Goal: Task Accomplishment & Management: Use online tool/utility

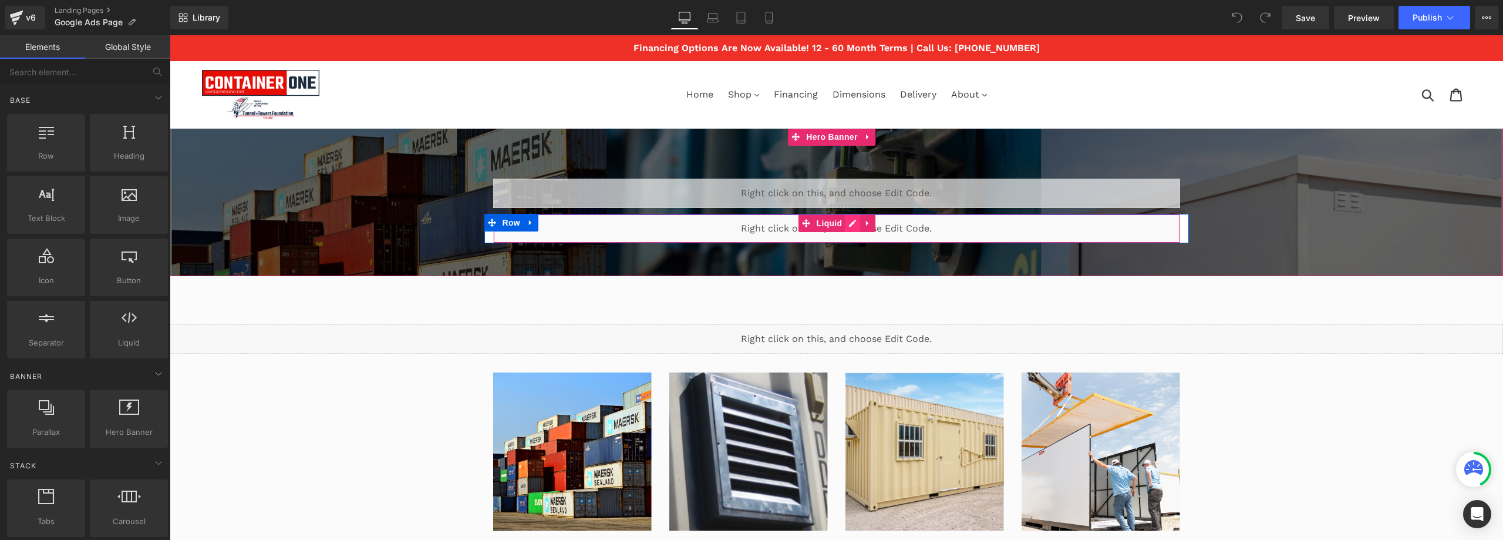
click at [850, 224] on div "Liquid" at bounding box center [836, 228] width 687 height 29
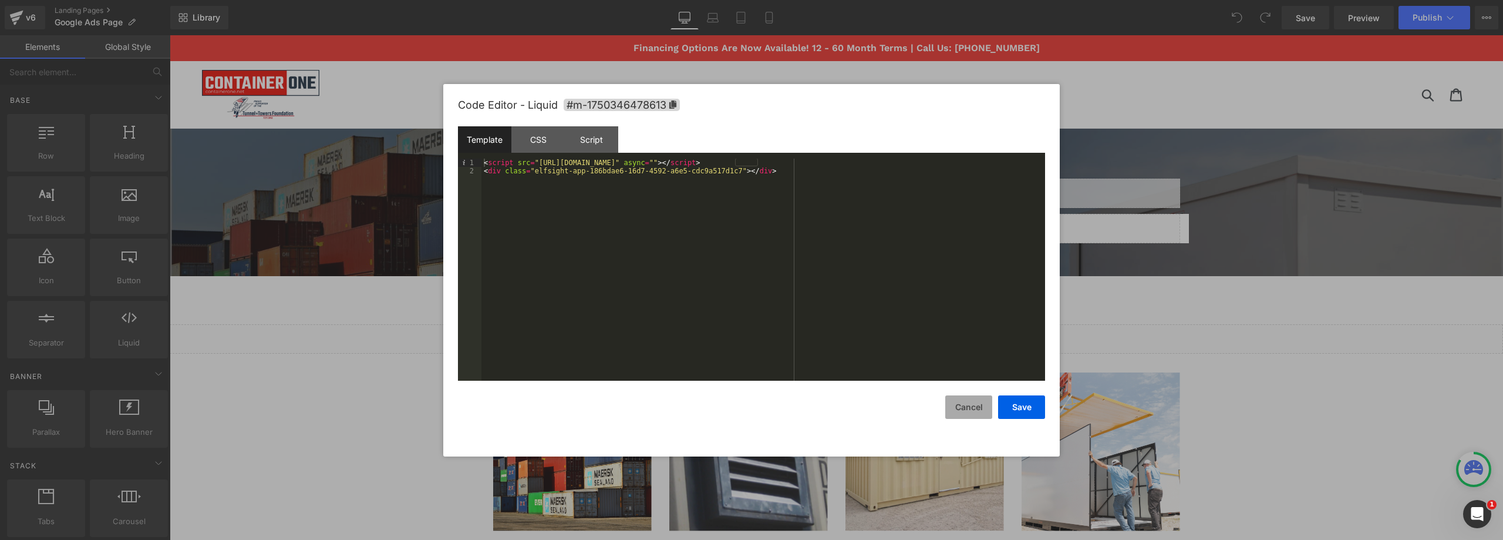
click at [958, 408] on button "Cancel" at bounding box center [968, 406] width 47 height 23
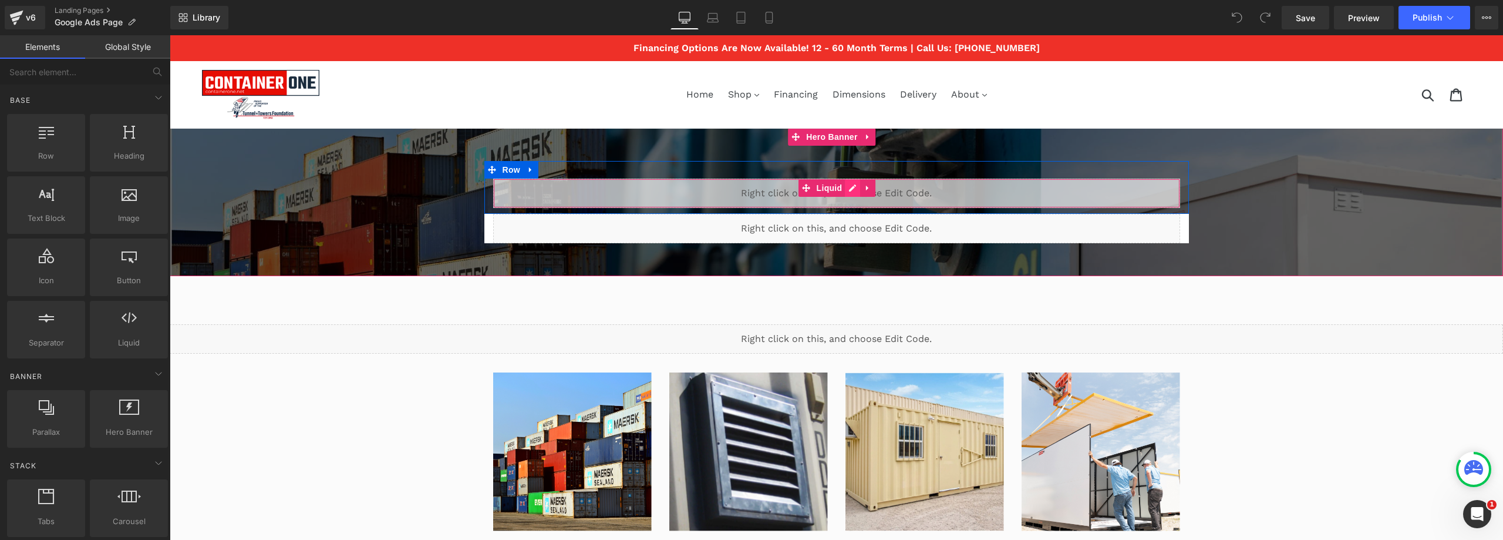
click at [843, 187] on div "Liquid" at bounding box center [836, 193] width 687 height 29
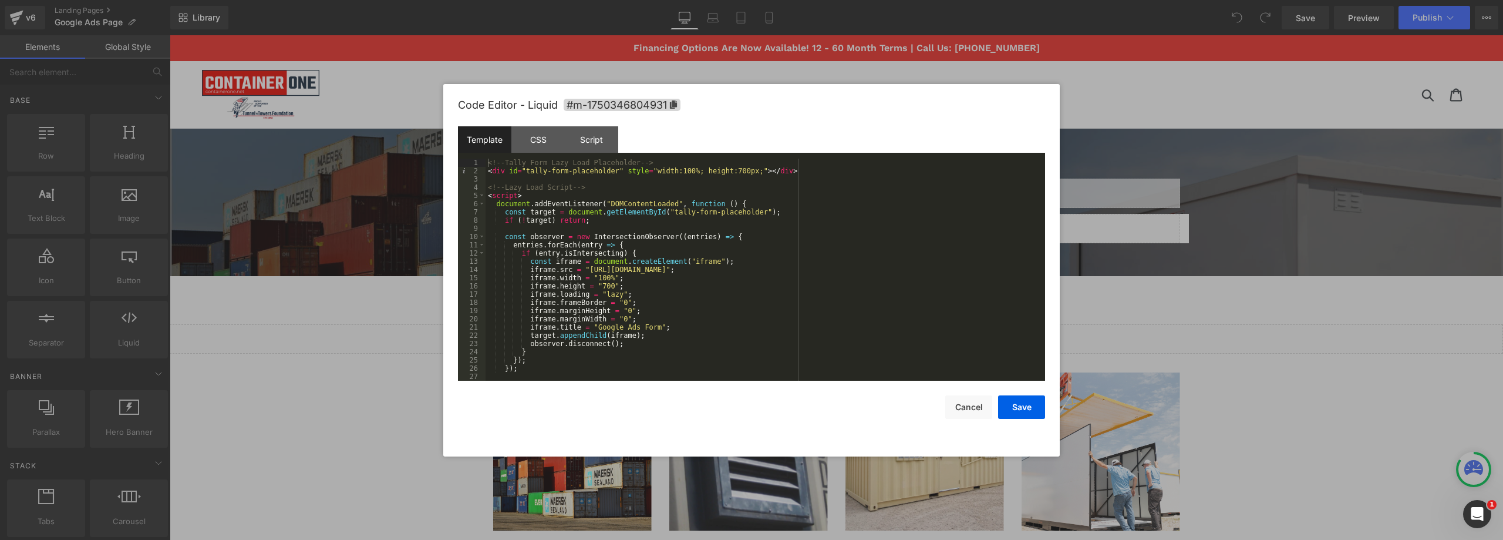
scroll to position [25, 0]
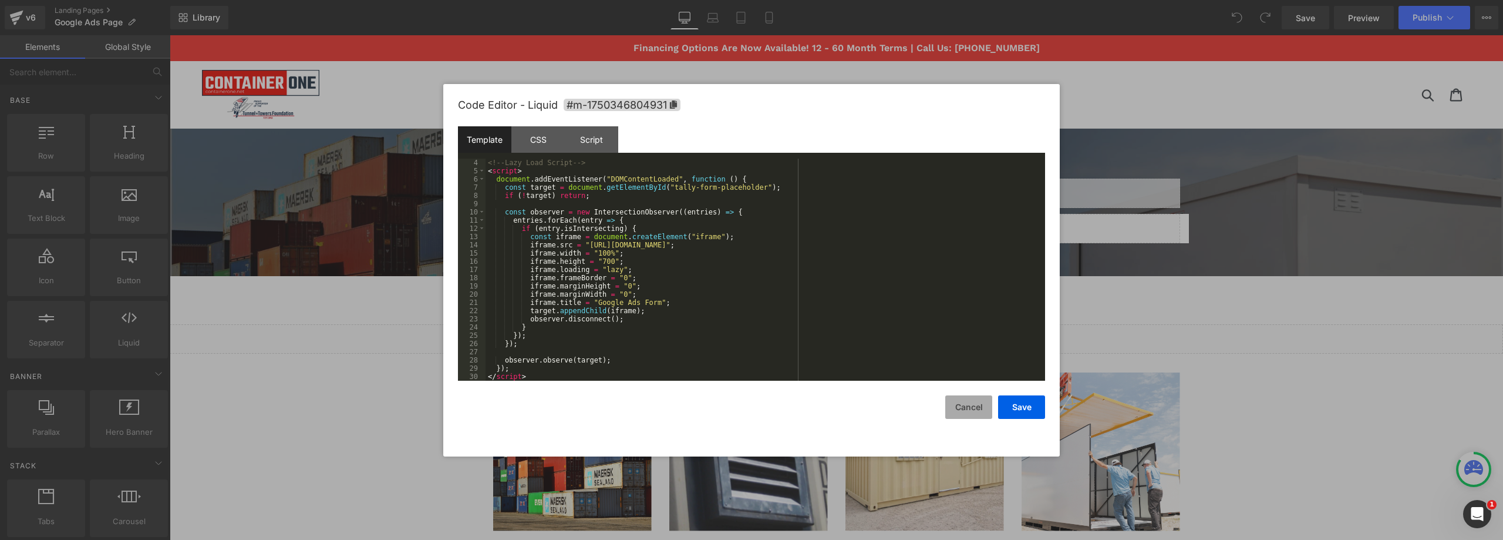
click at [952, 406] on button "Cancel" at bounding box center [968, 406] width 47 height 23
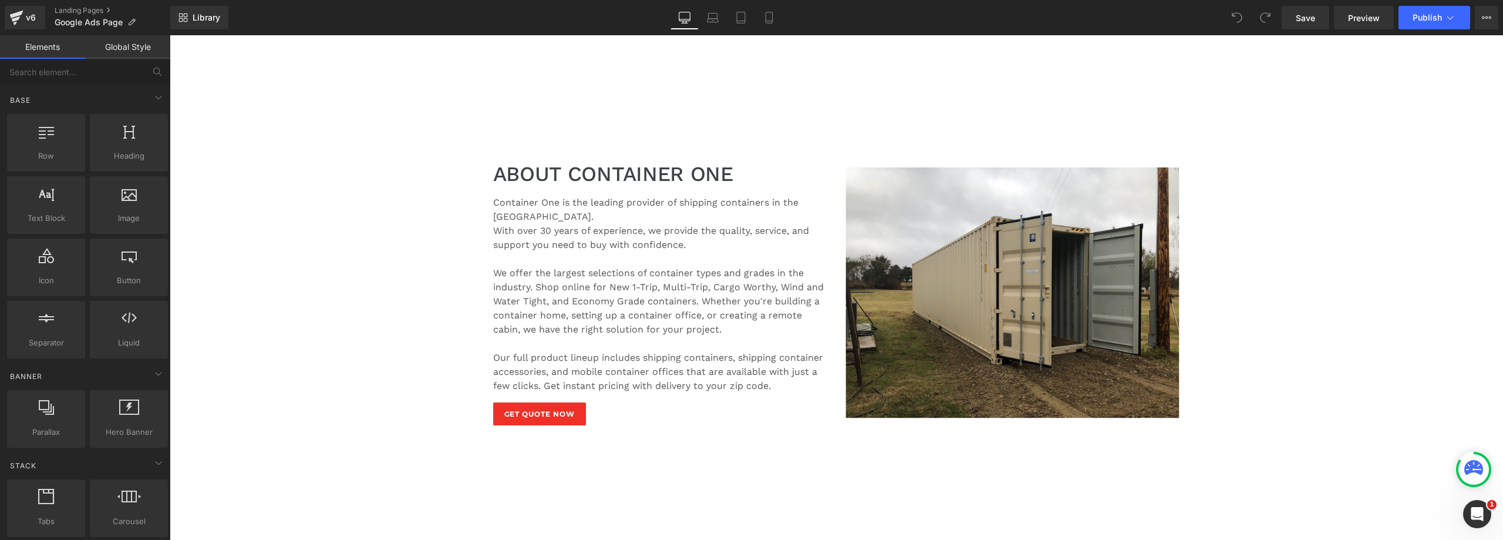
scroll to position [998, 0]
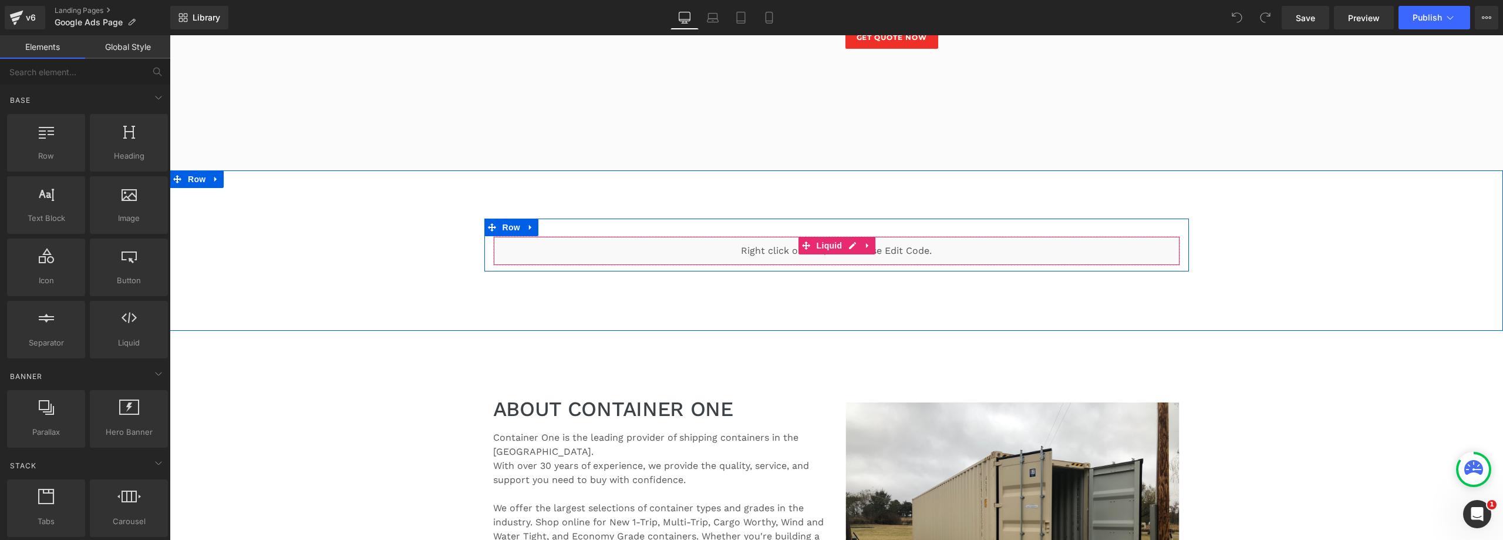
click at [871, 248] on div "Liquid" at bounding box center [836, 250] width 687 height 29
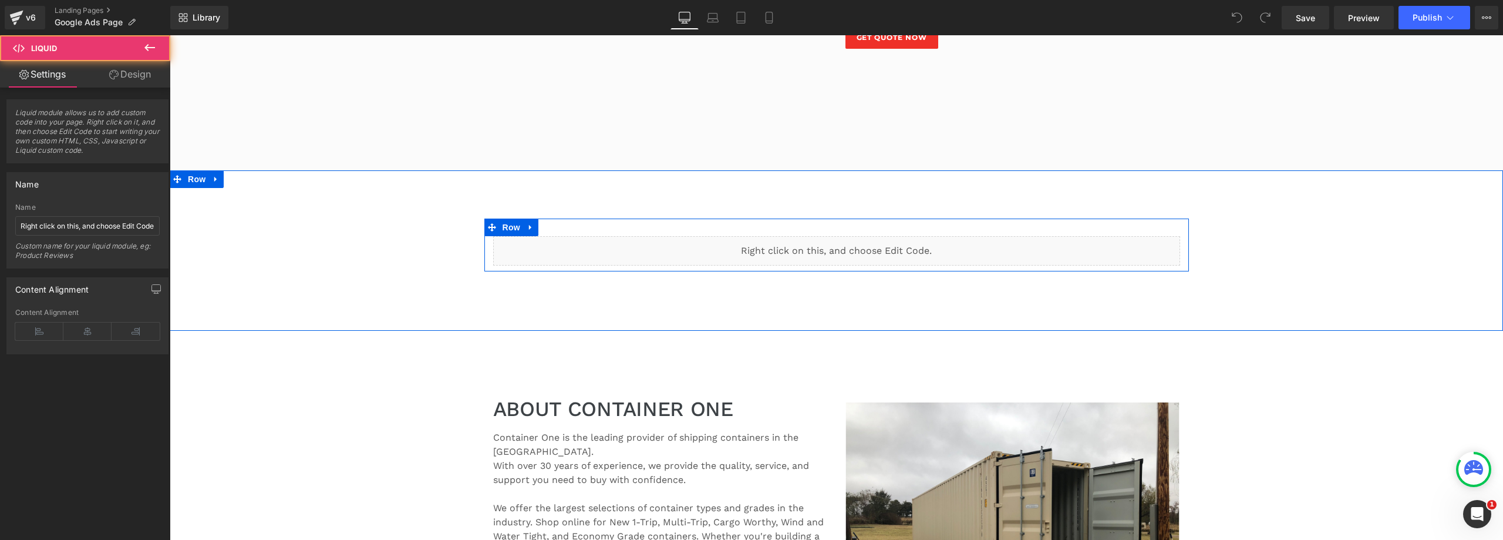
click at [850, 247] on div "Liquid" at bounding box center [836, 250] width 687 height 29
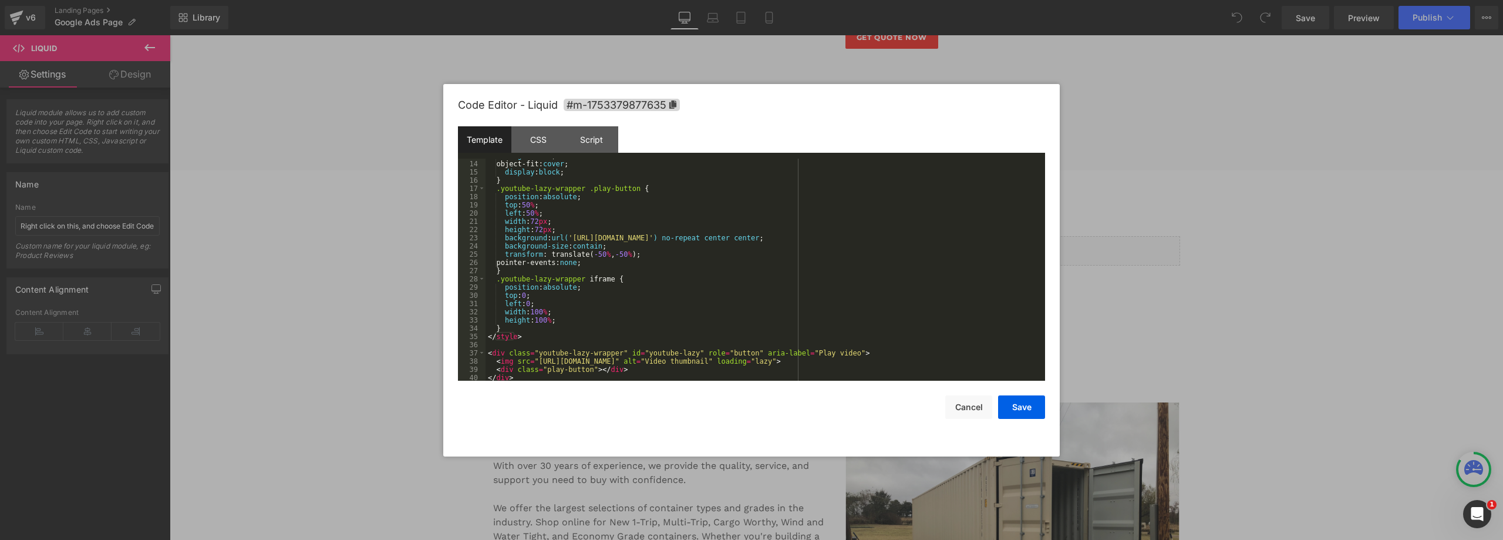
scroll to position [214, 0]
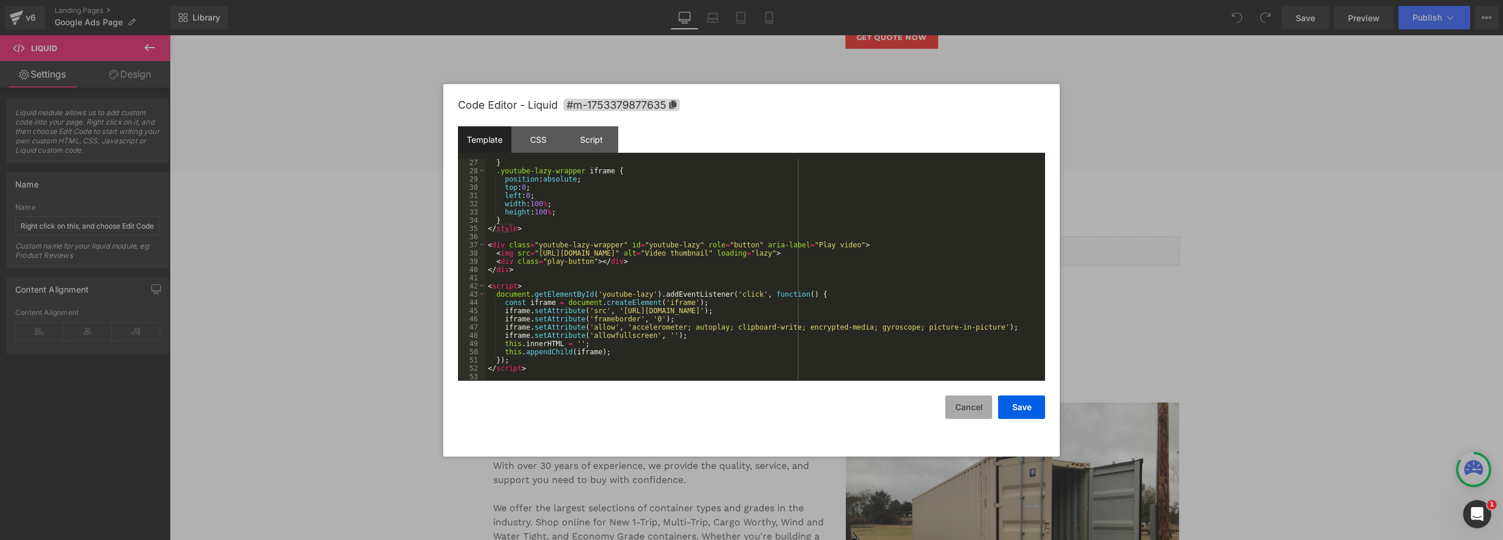
click at [952, 412] on button "Cancel" at bounding box center [968, 406] width 47 height 23
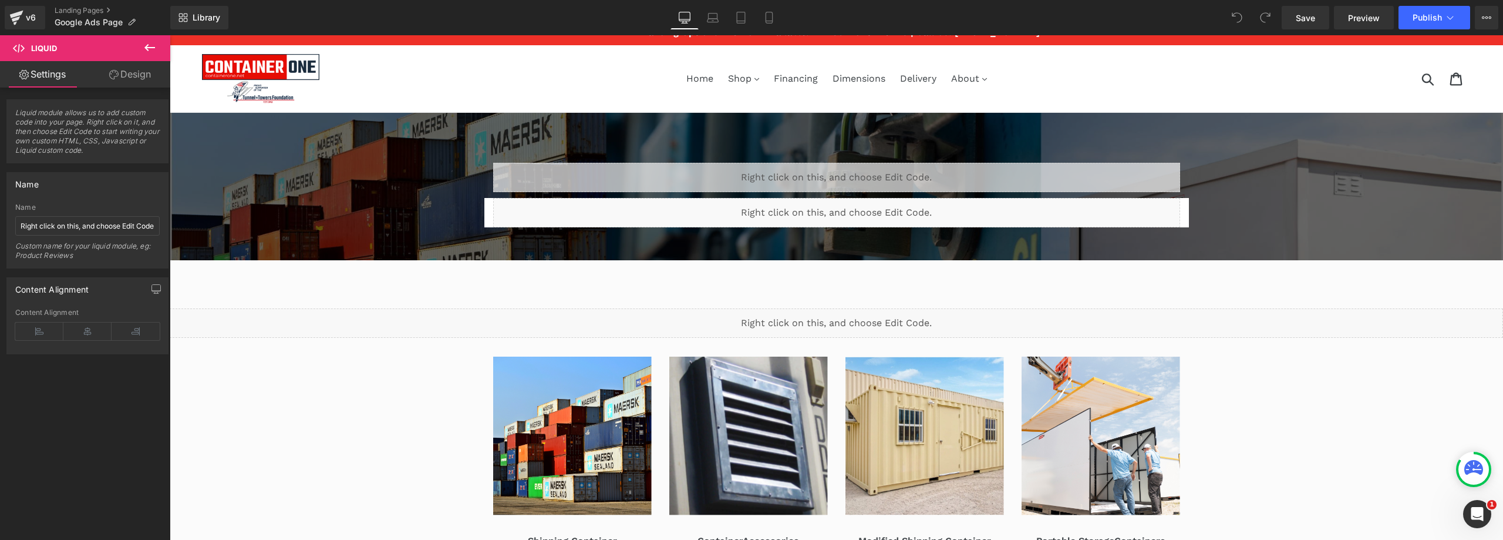
scroll to position [0, 0]
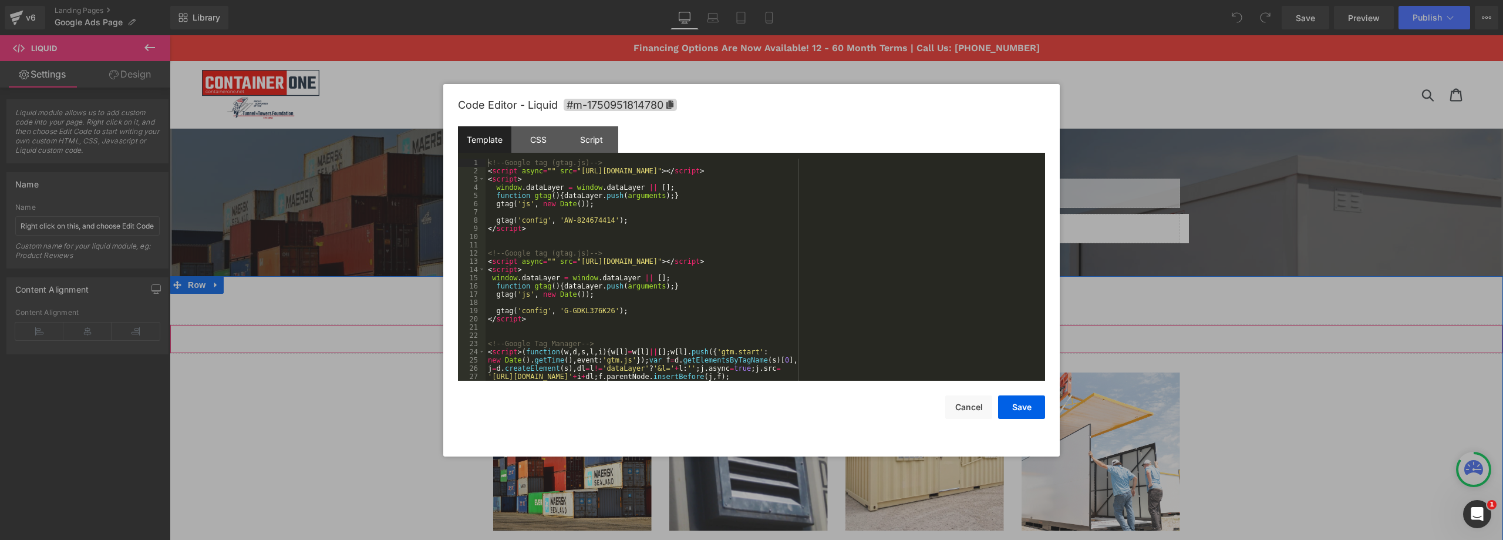
click at [845, 333] on link at bounding box center [852, 334] width 15 height 18
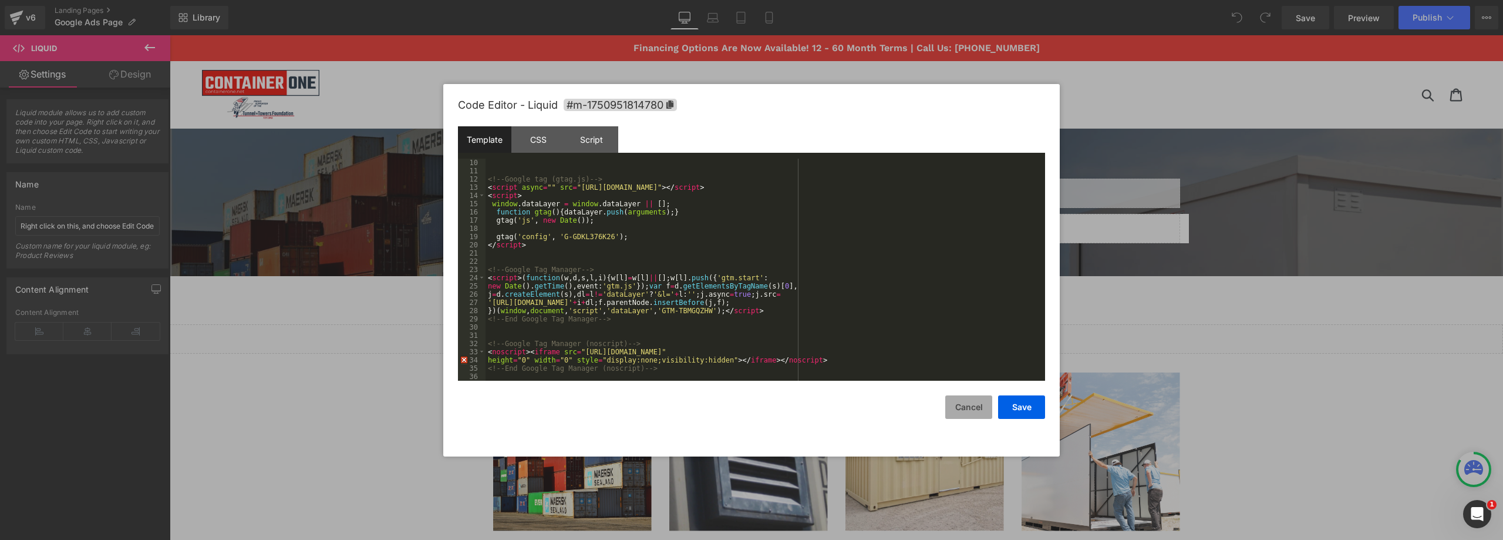
click at [954, 407] on button "Cancel" at bounding box center [968, 406] width 47 height 23
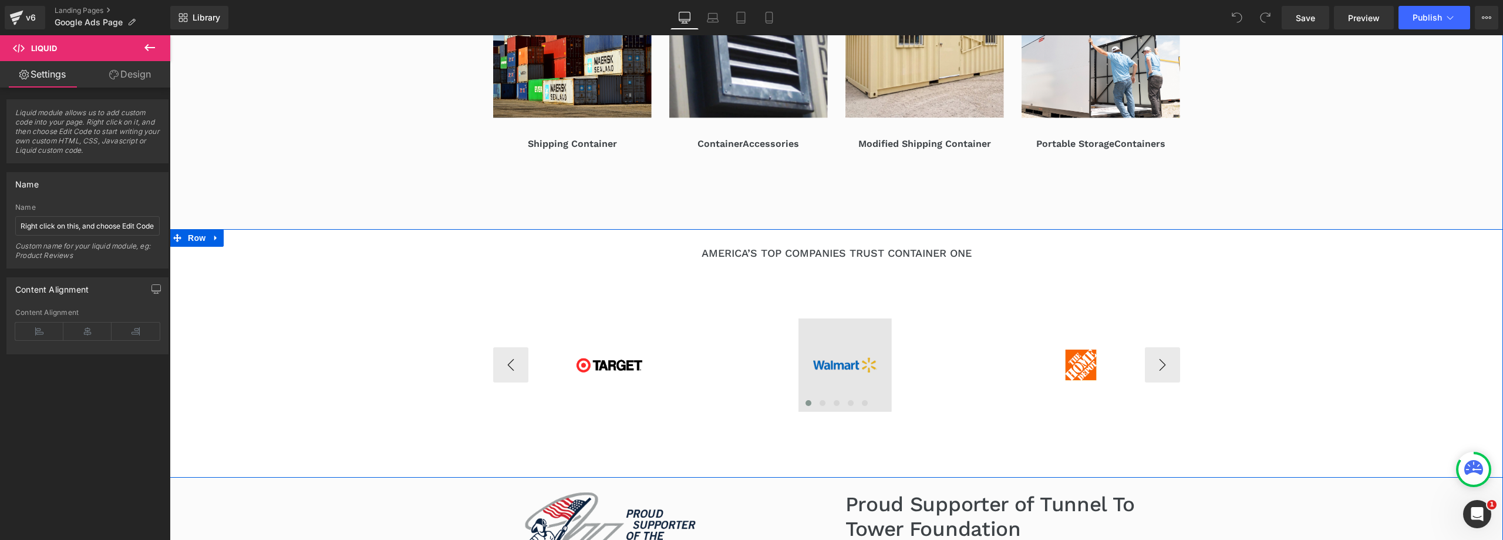
scroll to position [763, 0]
